Goal: Navigation & Orientation: Find specific page/section

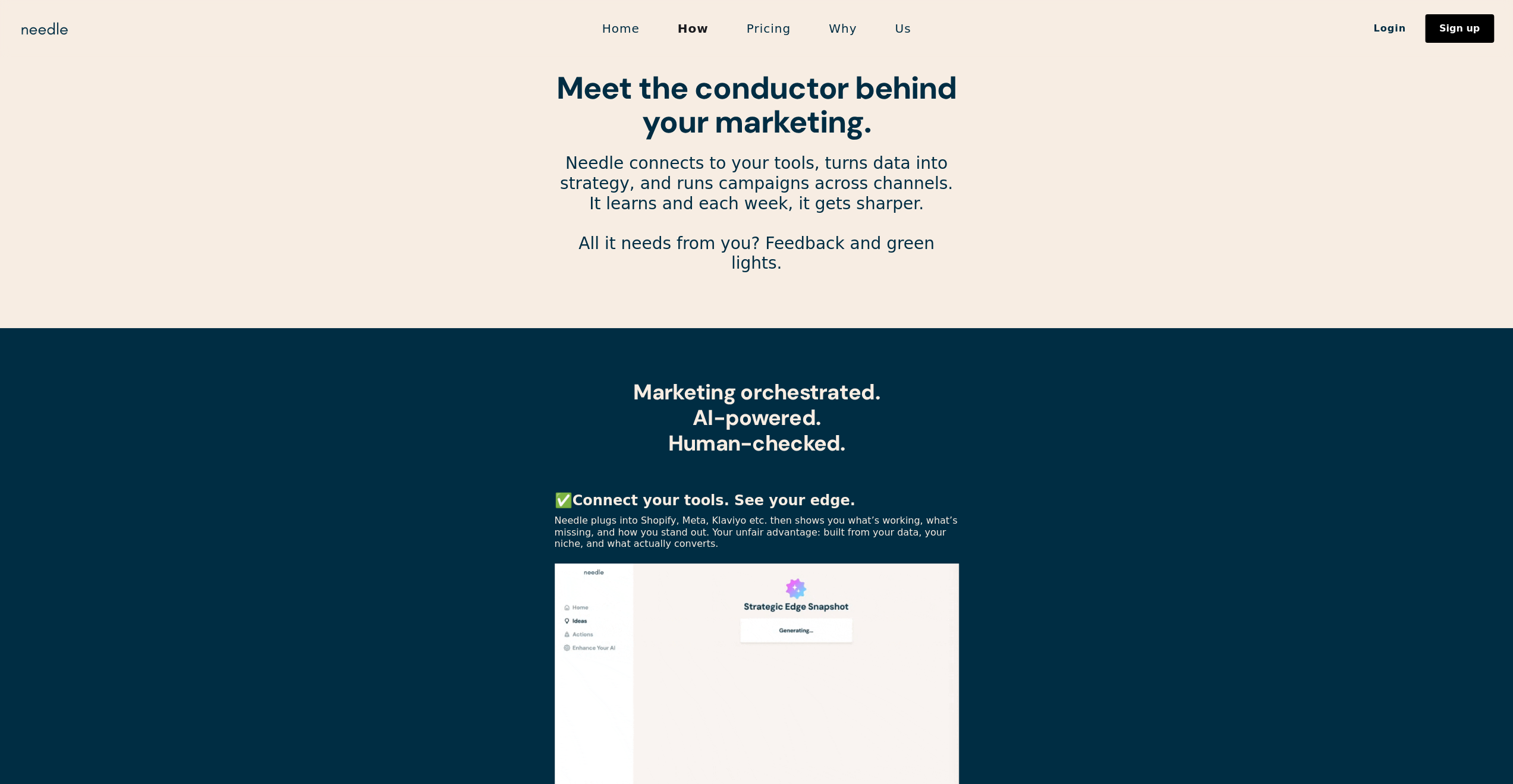
click at [626, 36] on link "Home" at bounding box center [621, 28] width 75 height 25
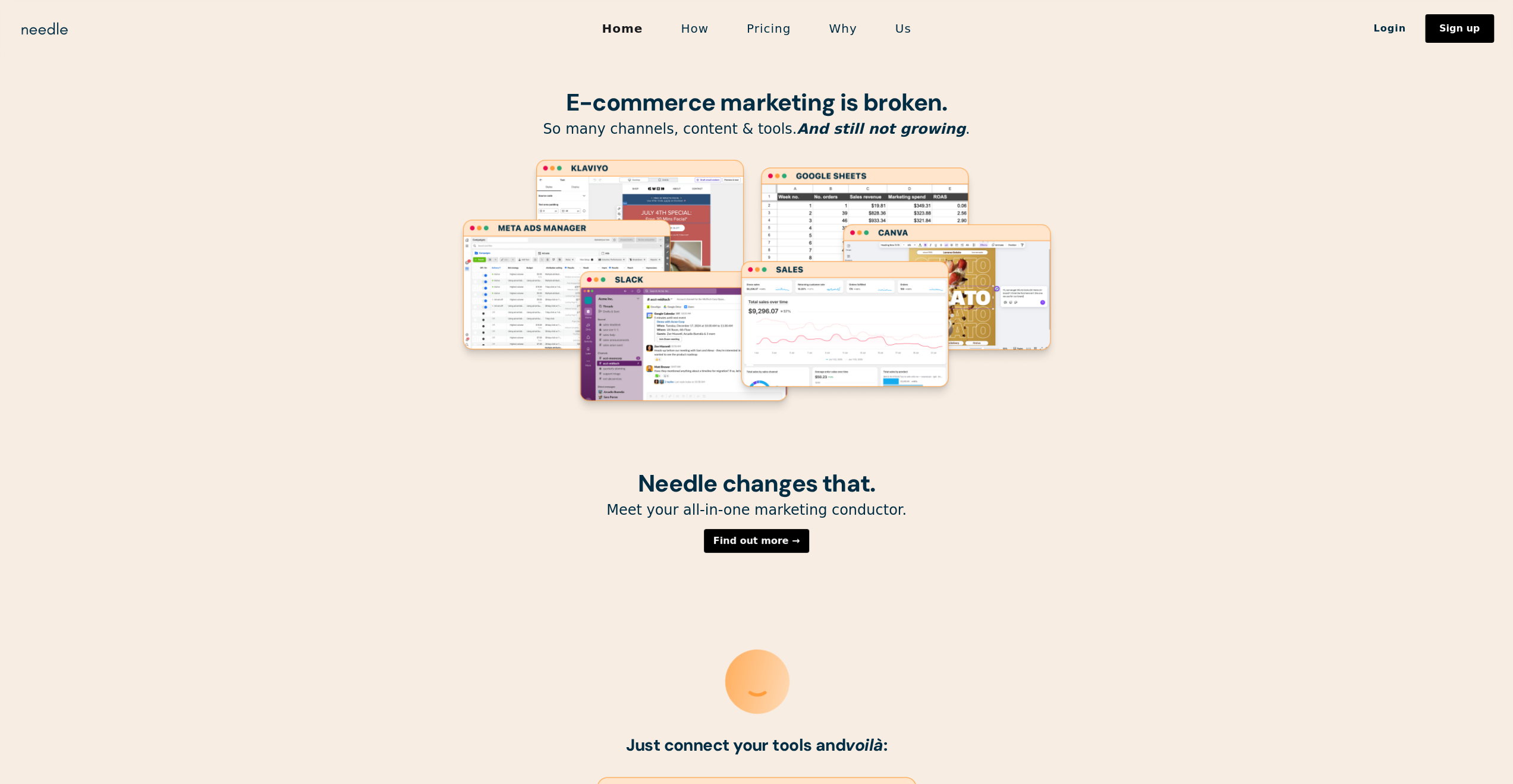
click at [712, 31] on link "How" at bounding box center [694, 28] width 66 height 25
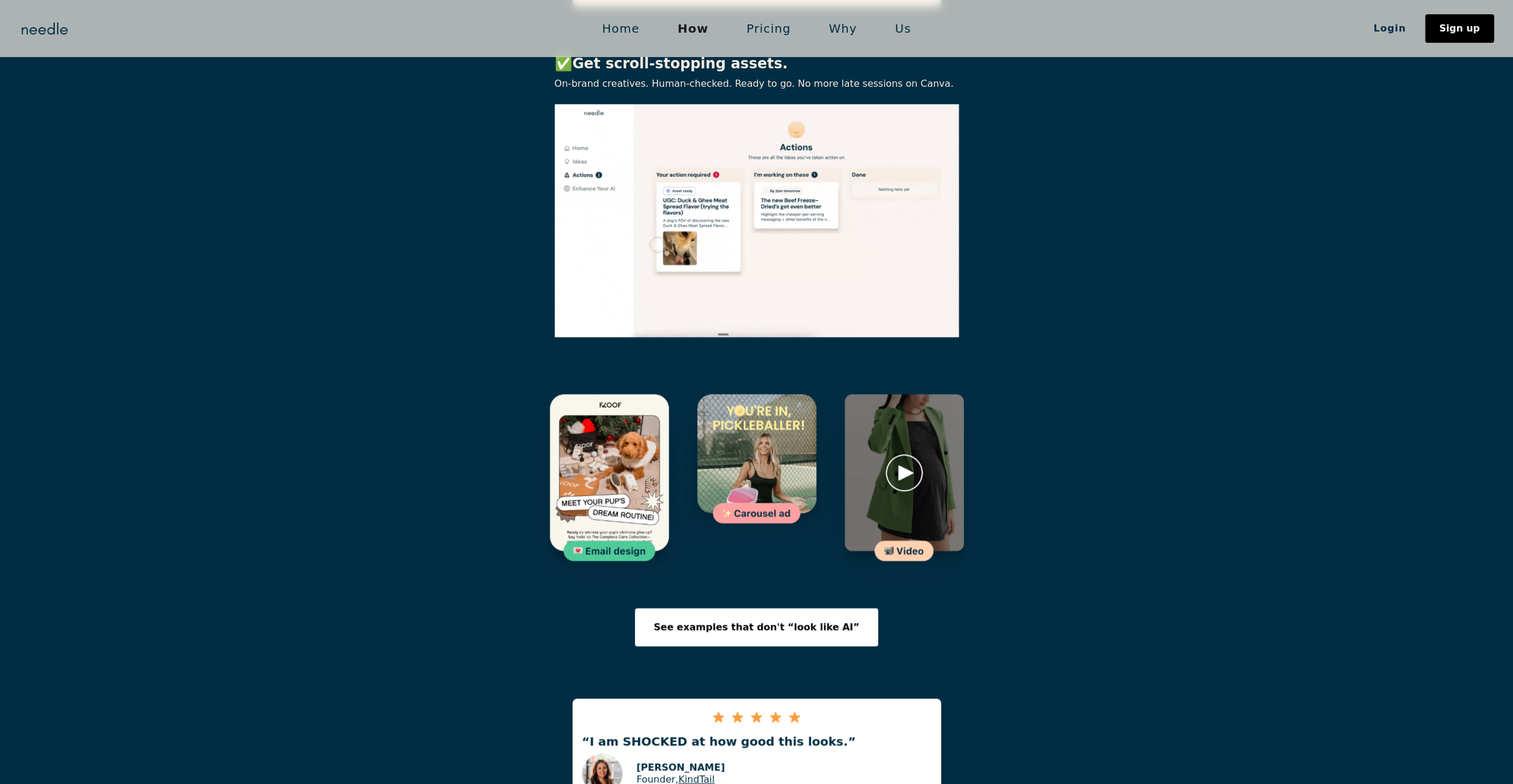
scroll to position [1493, 0]
